Goal: Information Seeking & Learning: Learn about a topic

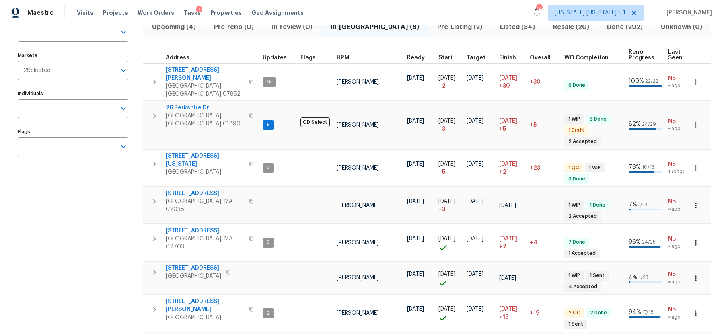
scroll to position [83, 0]
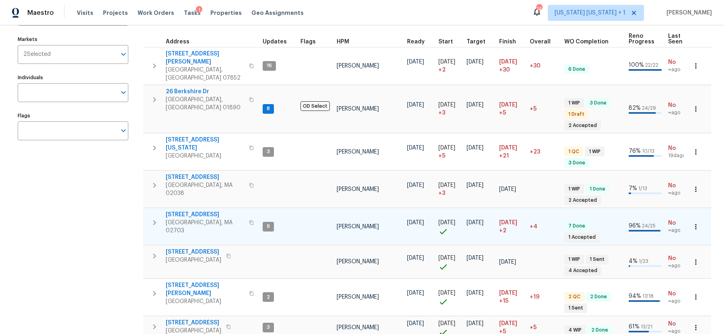
click at [190, 211] on span "[STREET_ADDRESS]" at bounding box center [205, 215] width 78 height 8
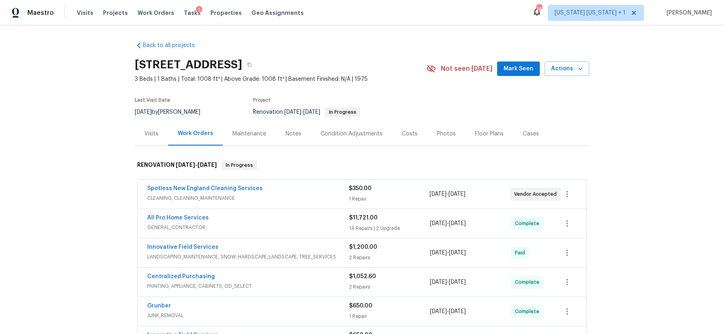
click at [438, 134] on div "Photos" at bounding box center [446, 134] width 19 height 8
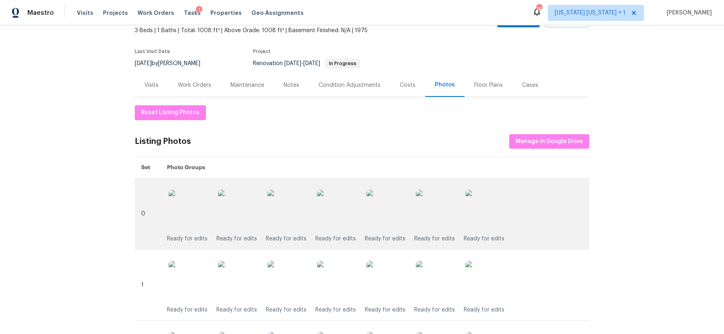
scroll to position [32, 0]
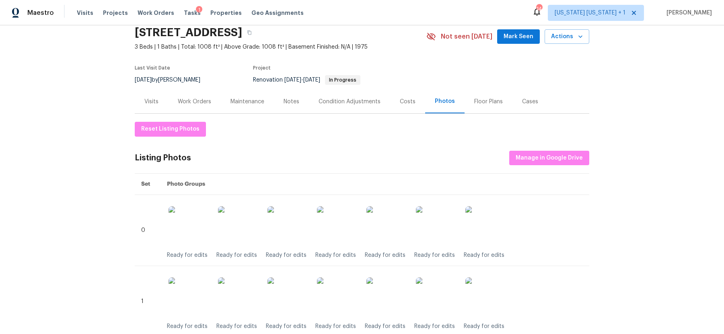
click at [286, 98] on div "Notes" at bounding box center [292, 102] width 16 height 8
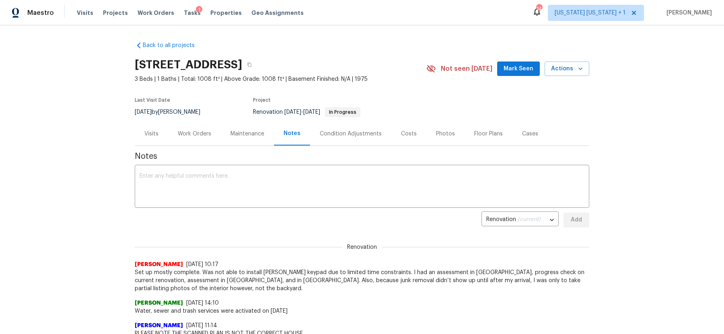
click at [200, 130] on div "Work Orders" at bounding box center [194, 134] width 33 height 8
